Goal: Navigation & Orientation: Find specific page/section

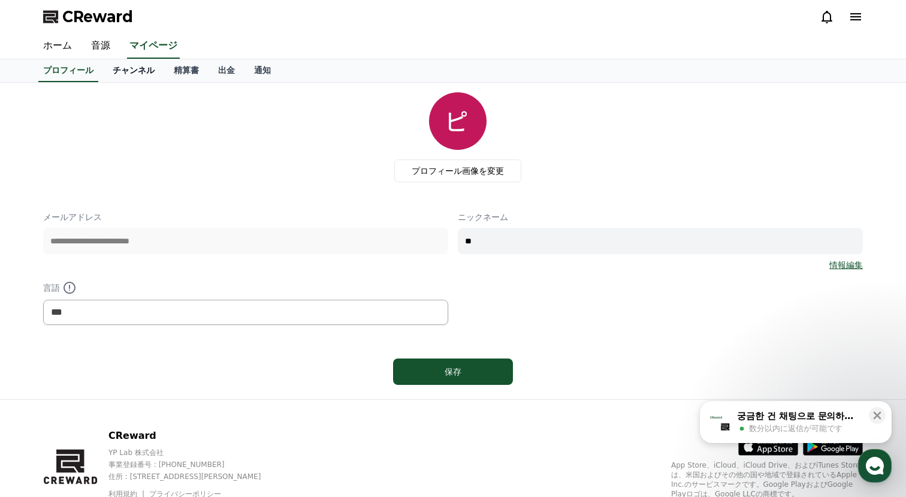
click at [138, 71] on link "チャンネル" at bounding box center [133, 70] width 61 height 23
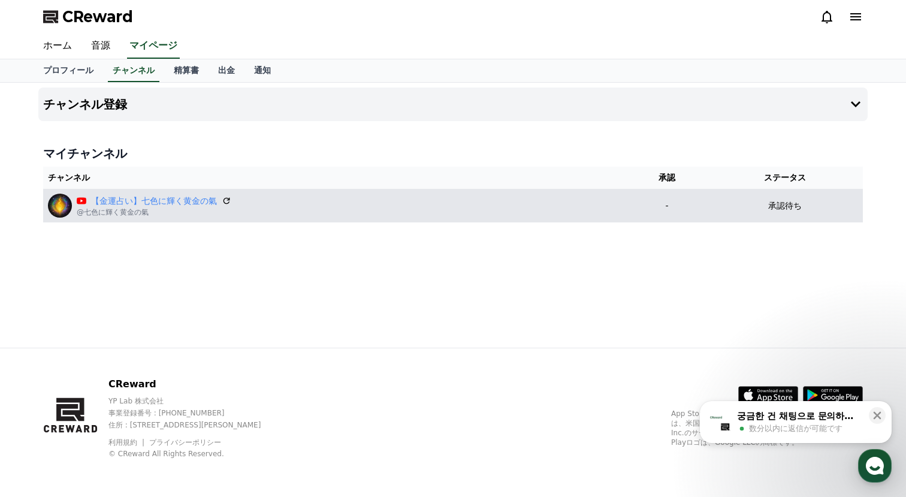
click at [280, 199] on div "【[PERSON_NAME]占い】七色に輝く黄金の氣 @七色に輝く黄金の氣" at bounding box center [335, 206] width 575 height 24
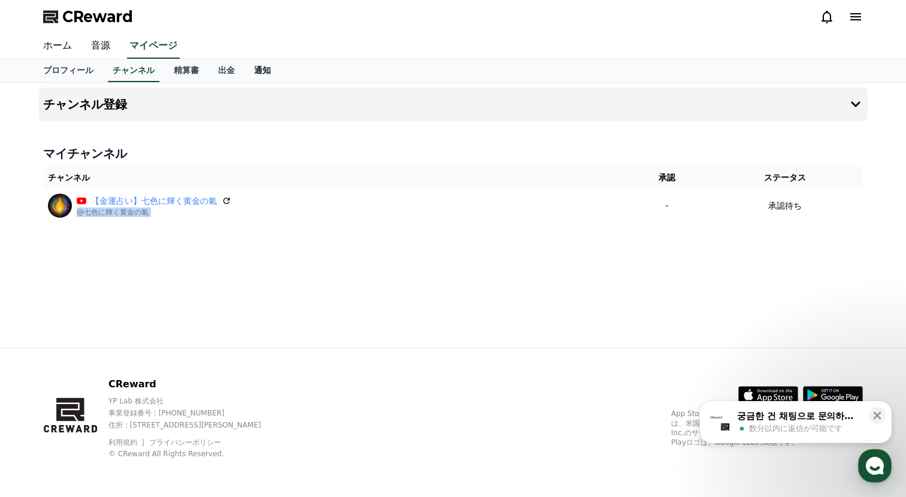
click at [259, 65] on link "通知" at bounding box center [262, 70] width 36 height 23
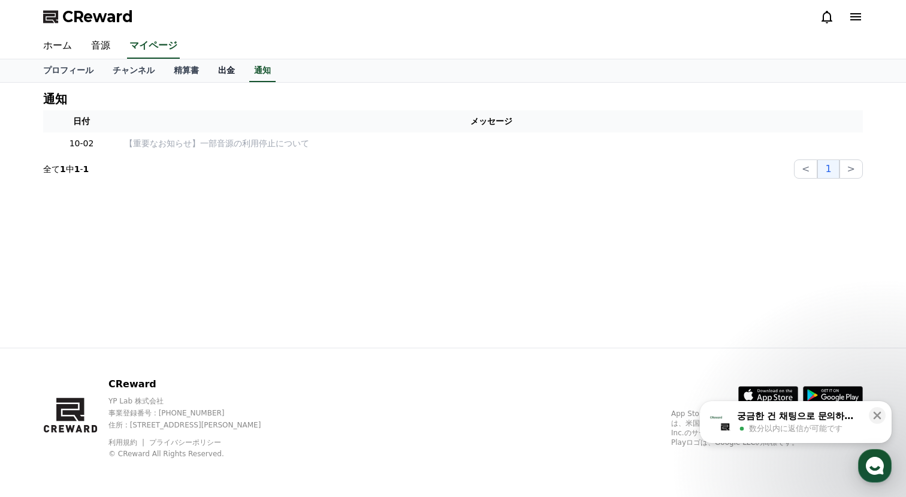
click at [228, 65] on link "出金" at bounding box center [226, 70] width 36 height 23
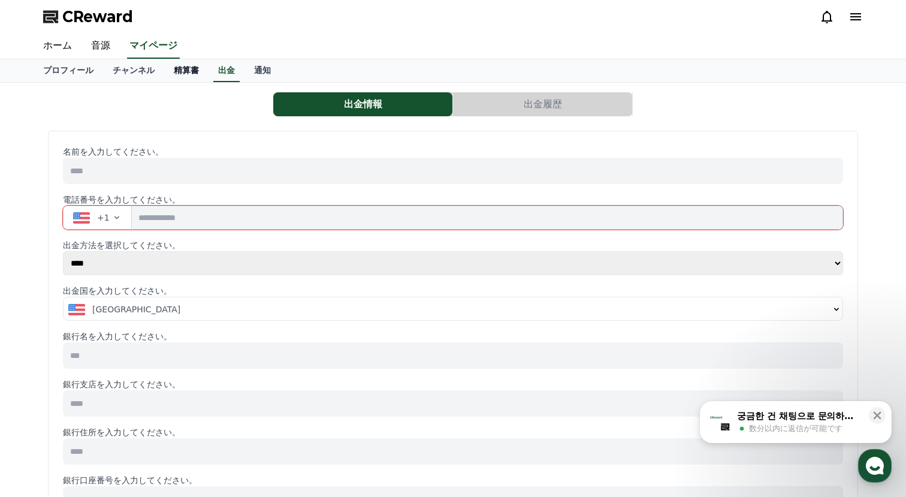
click at [185, 65] on link "精算書" at bounding box center [186, 70] width 44 height 23
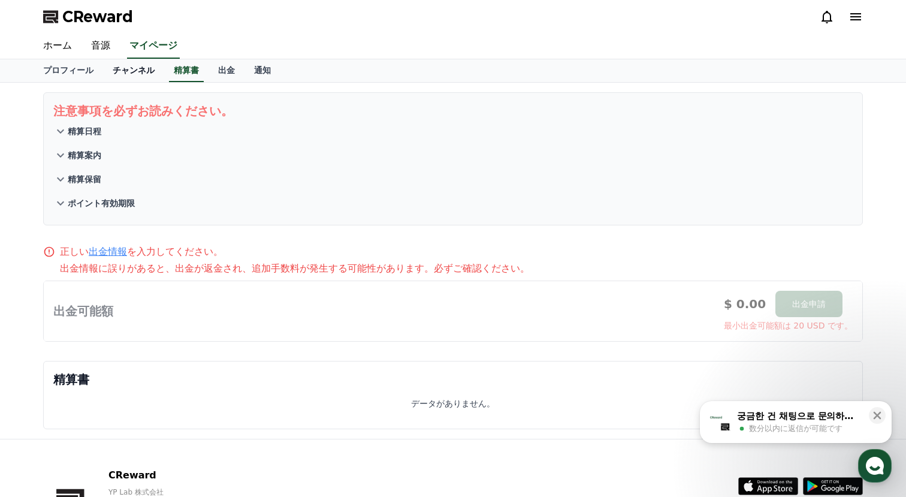
click at [144, 65] on link "チャンネル" at bounding box center [133, 70] width 61 height 23
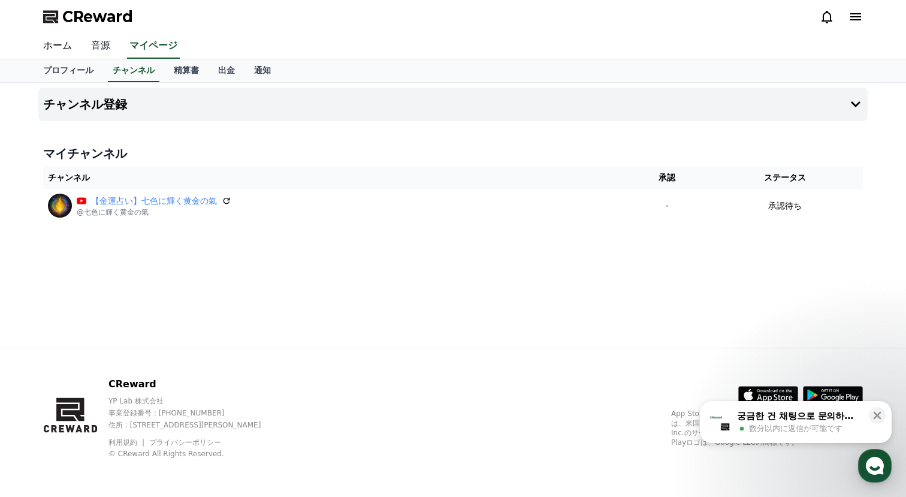
click at [104, 49] on link "音源" at bounding box center [100, 46] width 38 height 25
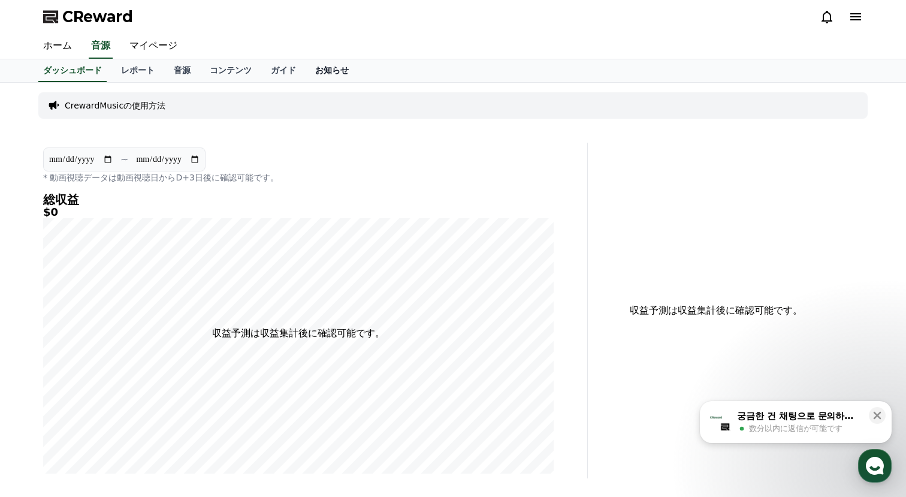
click at [312, 69] on link "お知らせ" at bounding box center [332, 70] width 53 height 23
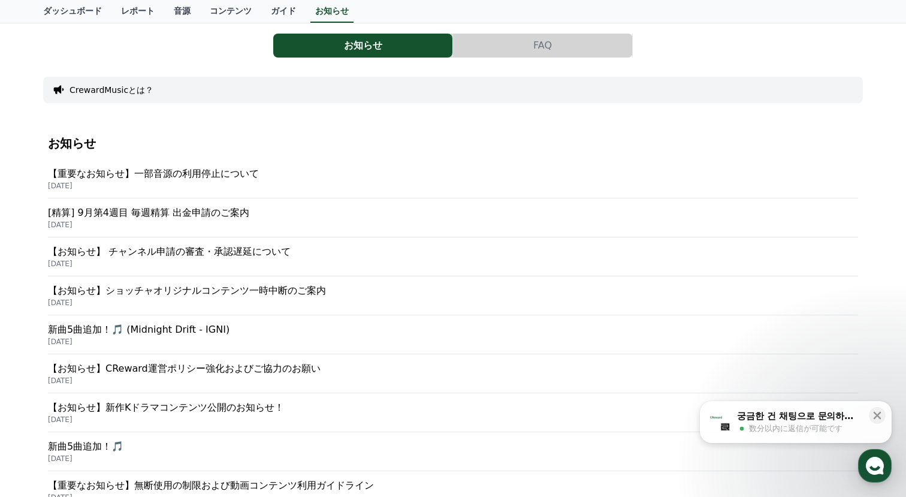
scroll to position [96, 0]
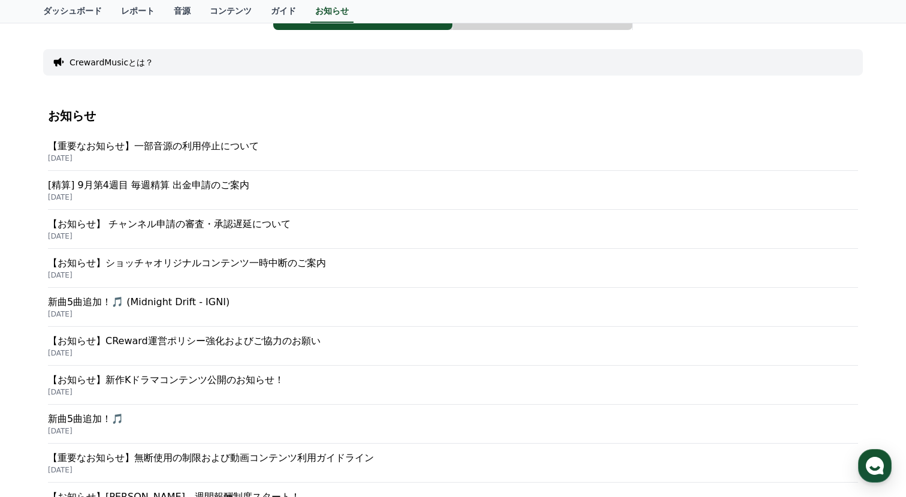
click at [228, 235] on p "[DATE]" at bounding box center [453, 236] width 810 height 10
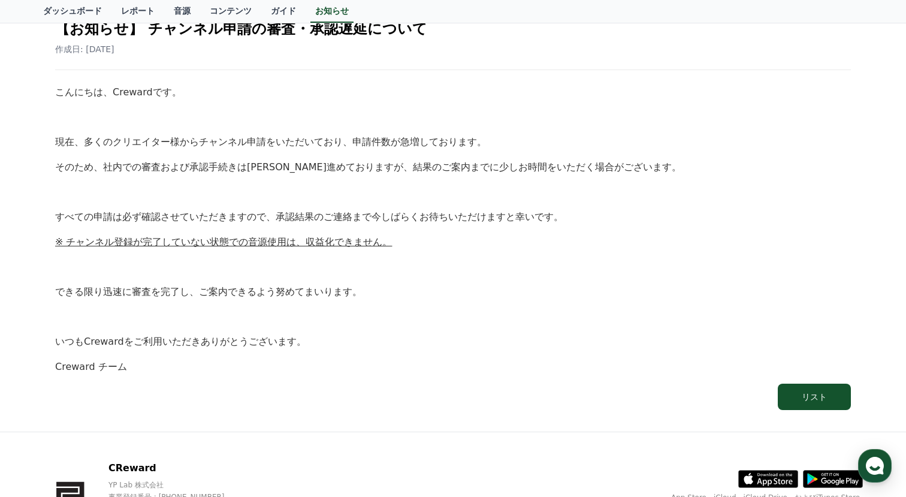
scroll to position [149, 0]
